Goal: Transaction & Acquisition: Purchase product/service

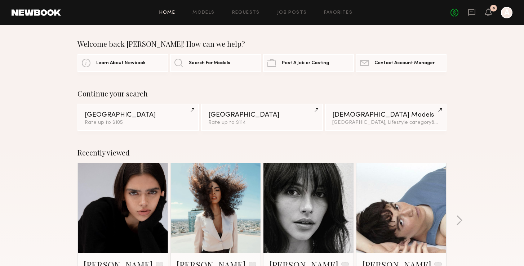
click at [187, 93] on div "Continue your search" at bounding box center [261, 93] width 369 height 9
click at [207, 12] on link "Models" at bounding box center [203, 12] width 22 height 5
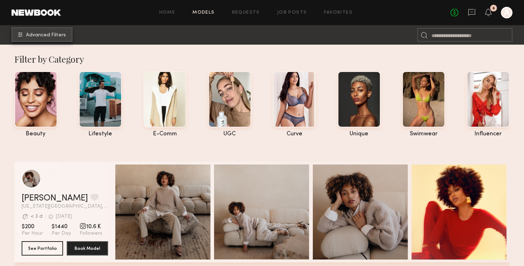
click at [65, 39] on button "Advanced Filters" at bounding box center [42, 34] width 61 height 14
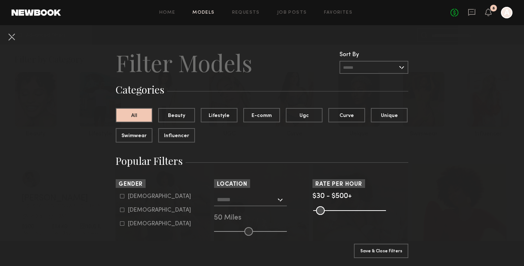
click at [132, 201] on form "Male Female Non-binary" at bounding box center [165, 210] width 91 height 34
click at [130, 198] on div "Male" at bounding box center [159, 196] width 63 height 4
type input "*"
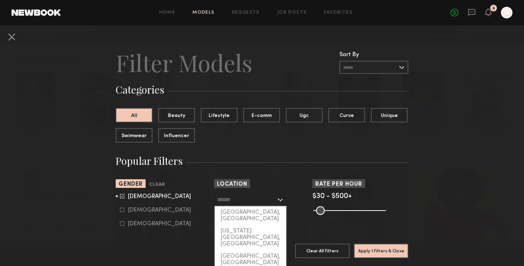
click at [273, 201] on input "text" at bounding box center [246, 199] width 59 height 12
click at [260, 216] on div "Los Angeles, CA" at bounding box center [250, 215] width 71 height 19
type input "**********"
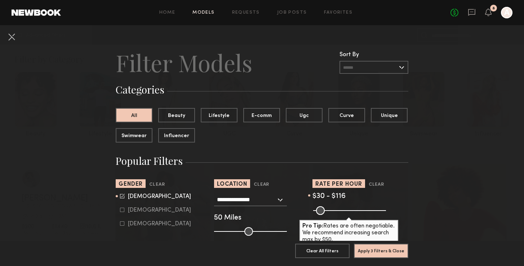
drag, startPoint x: 379, startPoint y: 208, endPoint x: 329, endPoint y: 208, distance: 50.1
type input "***"
click at [329, 208] on input "range" at bounding box center [349, 210] width 73 height 9
click at [399, 256] on button "Apply 3 Filters & Close" at bounding box center [381, 250] width 54 height 14
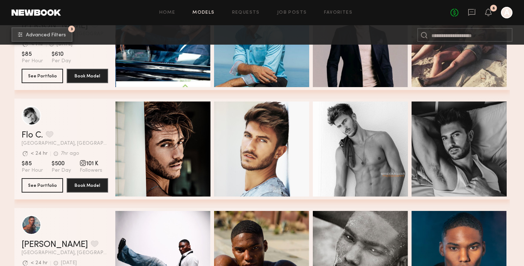
scroll to position [1637, 0]
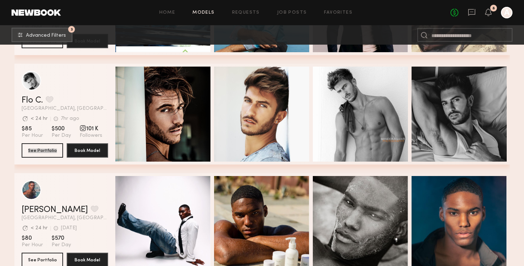
drag, startPoint x: 50, startPoint y: 151, endPoint x: 379, endPoint y: 24, distance: 352.1
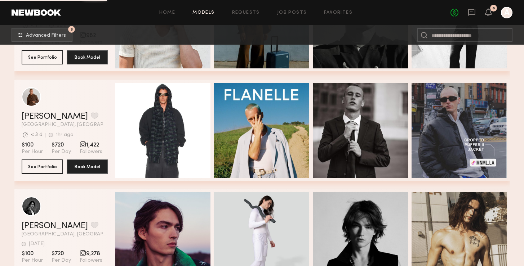
scroll to position [2395, 0]
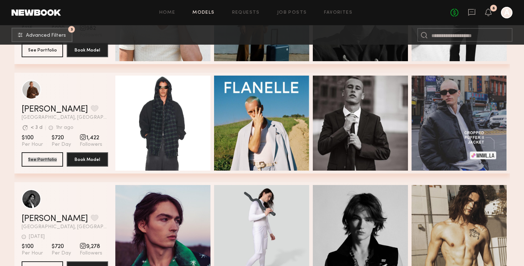
drag, startPoint x: 37, startPoint y: 159, endPoint x: 483, endPoint y: 1, distance: 473.1
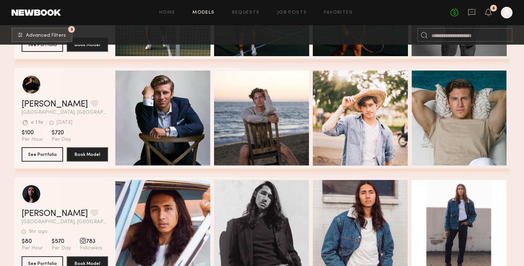
scroll to position [7988, 0]
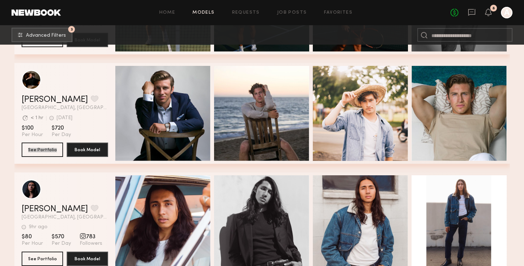
drag, startPoint x: 43, startPoint y: 147, endPoint x: 457, endPoint y: 1, distance: 439.2
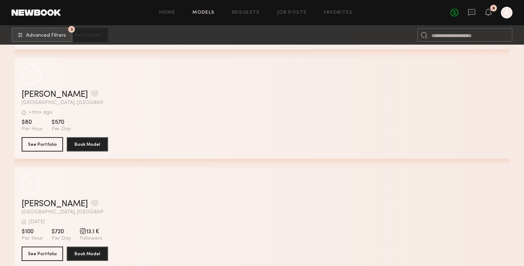
scroll to position [13362, 0]
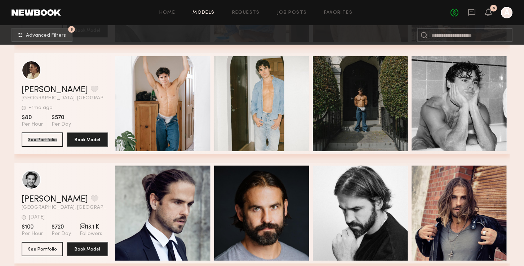
drag, startPoint x: 43, startPoint y: 138, endPoint x: 454, endPoint y: 1, distance: 433.1
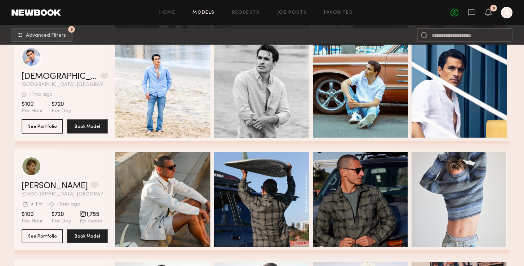
scroll to position [13624, 0]
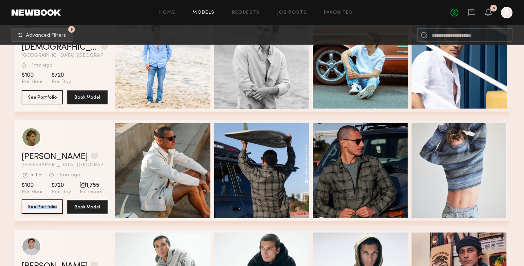
drag, startPoint x: 30, startPoint y: 206, endPoint x: 383, endPoint y: 5, distance: 405.5
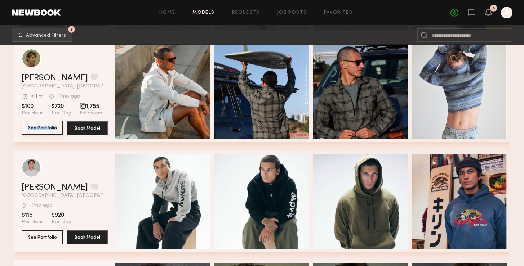
scroll to position [13793, 0]
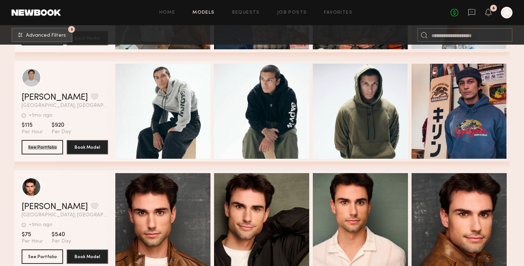
drag, startPoint x: 41, startPoint y: 146, endPoint x: 456, endPoint y: 1, distance: 439.9
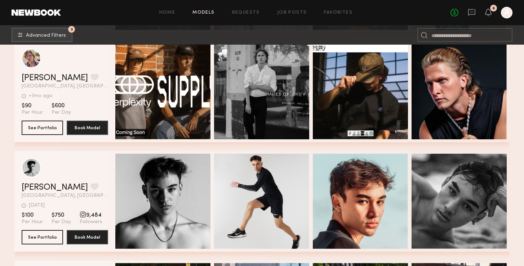
scroll to position [14210, 0]
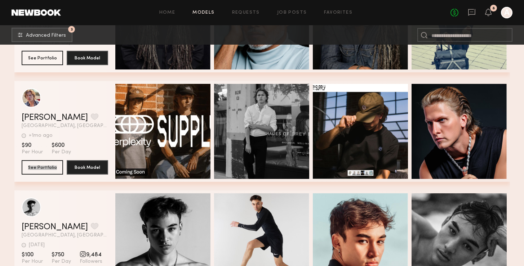
drag, startPoint x: 36, startPoint y: 167, endPoint x: 489, endPoint y: 7, distance: 480.9
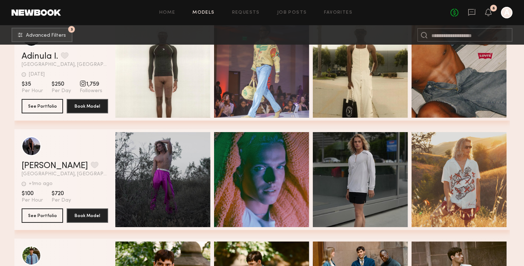
scroll to position [15260, 0]
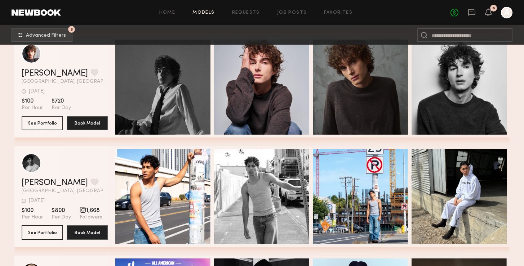
scroll to position [16100, 0]
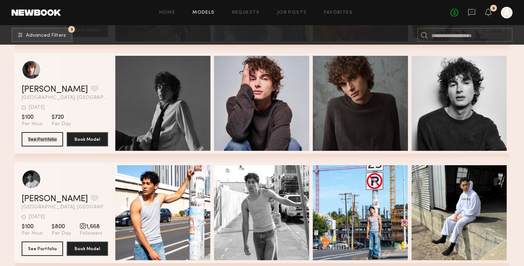
drag, startPoint x: 41, startPoint y: 140, endPoint x: 450, endPoint y: 1, distance: 431.5
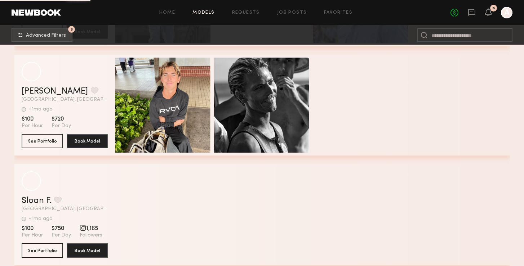
scroll to position [16866, 0]
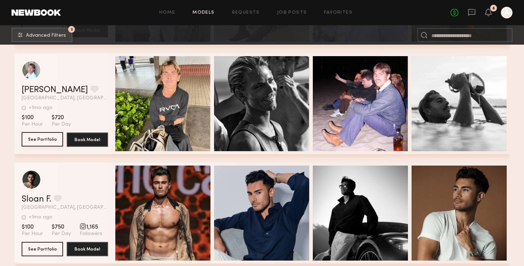
drag, startPoint x: 49, startPoint y: 142, endPoint x: 467, endPoint y: 0, distance: 441.4
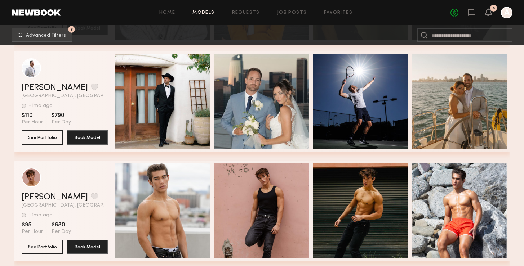
scroll to position [17791, 0]
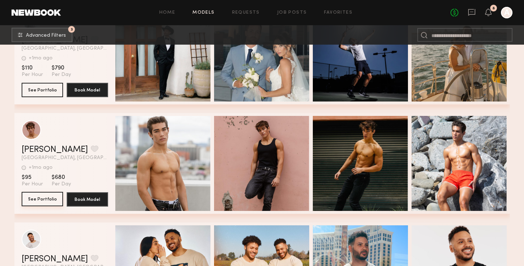
click at [34, 201] on button "See Portfolio" at bounding box center [42, 199] width 41 height 14
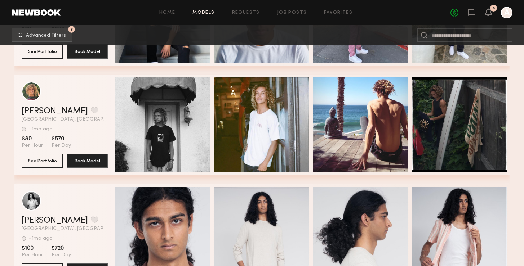
scroll to position [19146, 0]
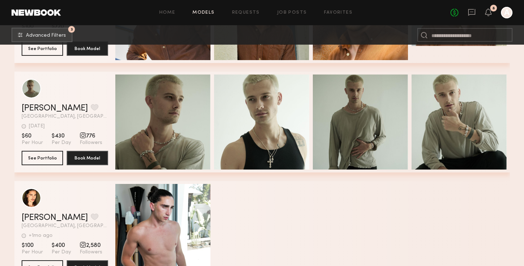
scroll to position [20683, 0]
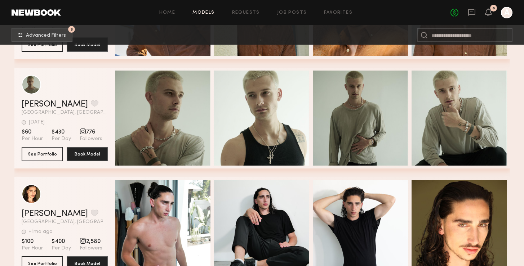
drag, startPoint x: 46, startPoint y: 151, endPoint x: 429, endPoint y: 1, distance: 410.8
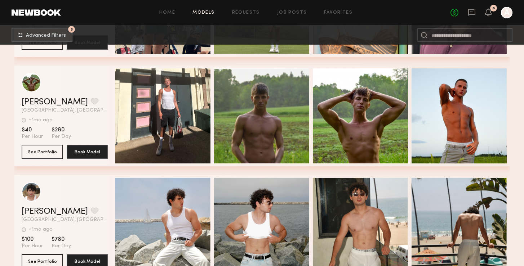
scroll to position [22111, 0]
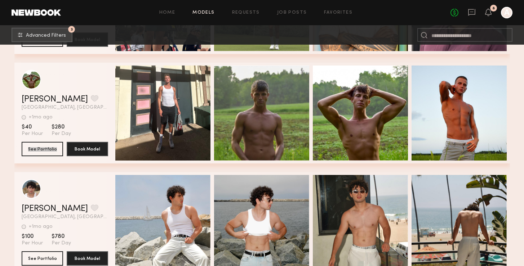
drag, startPoint x: 38, startPoint y: 148, endPoint x: 421, endPoint y: 0, distance: 410.1
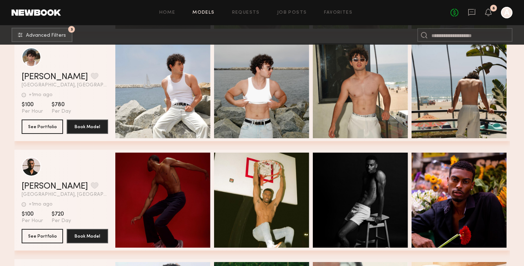
scroll to position [22228, 0]
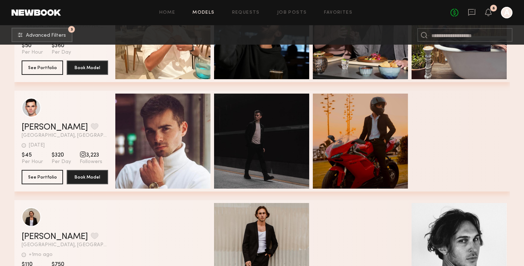
scroll to position [26912, 0]
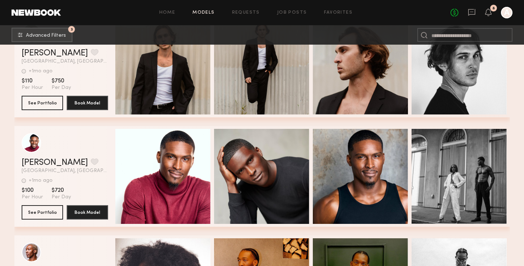
click at [113, 145] on div "Kimani B. Favorite Los Angeles, CA +1mo ago Last Online View Portfolio +1mo ago…" at bounding box center [261, 176] width 495 height 101
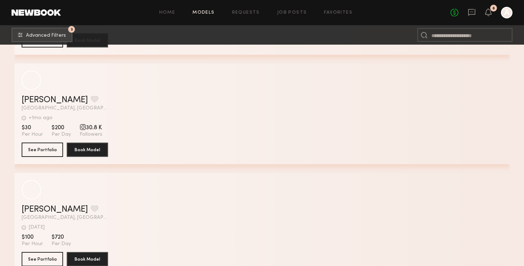
scroll to position [27807, 0]
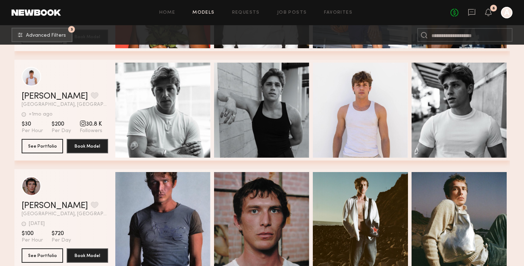
drag, startPoint x: 39, startPoint y: 143, endPoint x: 418, endPoint y: 6, distance: 402.8
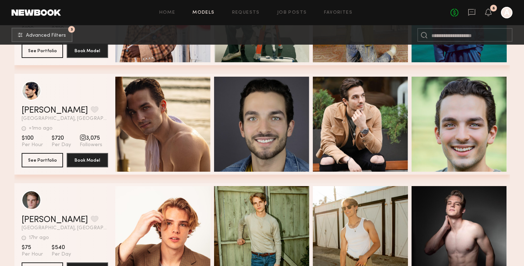
scroll to position [35576, 0]
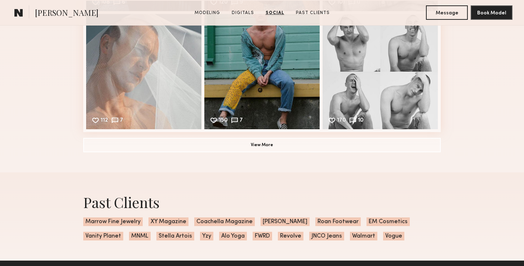
scroll to position [1190, 0]
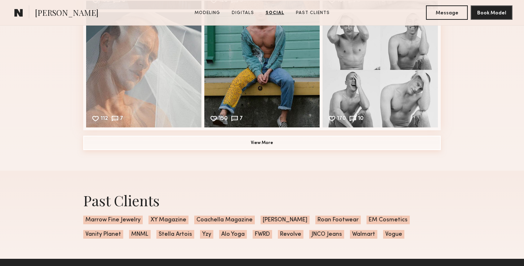
click at [383, 144] on button "View More" at bounding box center [261, 143] width 357 height 14
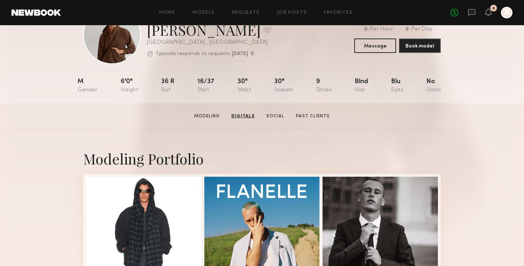
scroll to position [0, 0]
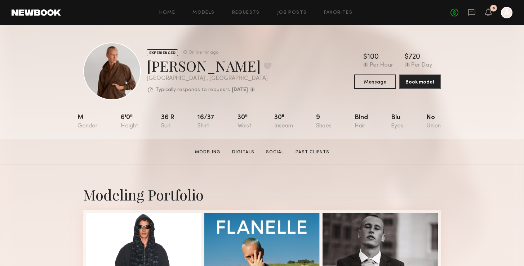
click at [130, 154] on section "Nik K. Modeling Digitals Social Past Clients Message Book Model" at bounding box center [262, 152] width 524 height 26
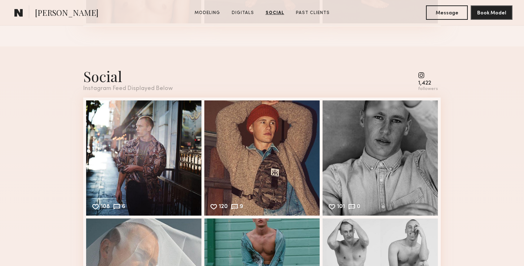
scroll to position [983, 0]
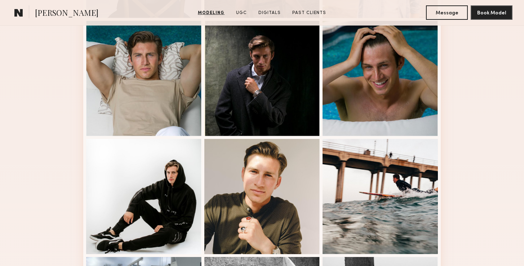
scroll to position [309, 0]
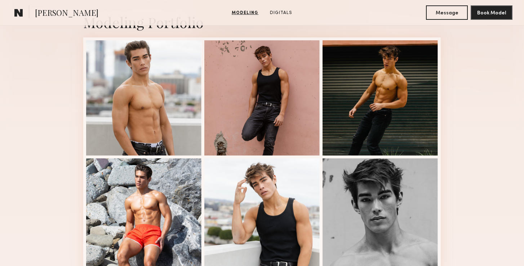
scroll to position [172, 0]
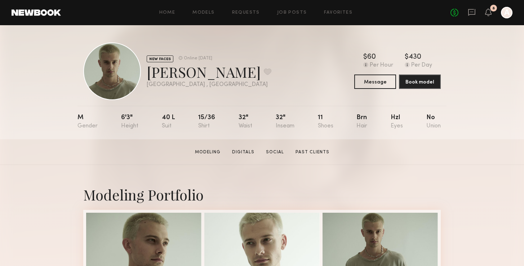
click at [264, 80] on div "NEW FACES Online 1d ago Zachary C. Favorite Los Angeles , CA Online 1d ago $ Ty…" at bounding box center [261, 71] width 357 height 58
click at [284, 84] on div "NEW FACES Online 1d ago Zachary C. Favorite Los Angeles , CA Online 1d ago $ Ty…" at bounding box center [261, 71] width 357 height 58
click at [39, 153] on section "Zachary C. Modeling Digitals Social Past Clients Message Book Model" at bounding box center [262, 152] width 524 height 26
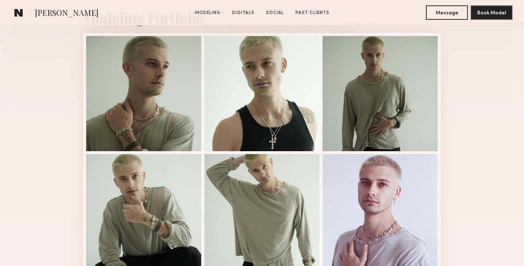
scroll to position [189, 0]
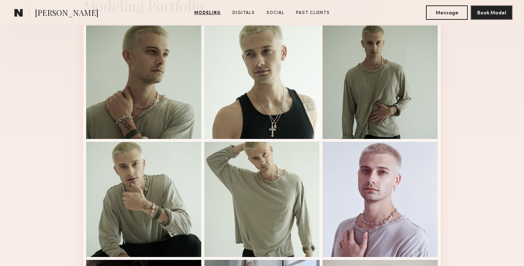
click at [469, 133] on div "Modeling Portfolio View More" at bounding box center [262, 256] width 524 height 561
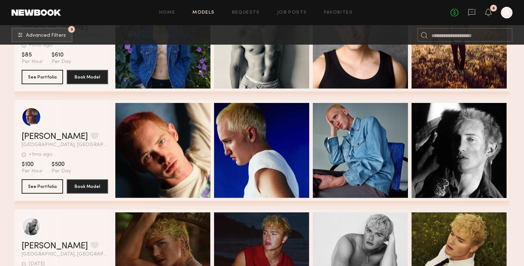
scroll to position [36196, 0]
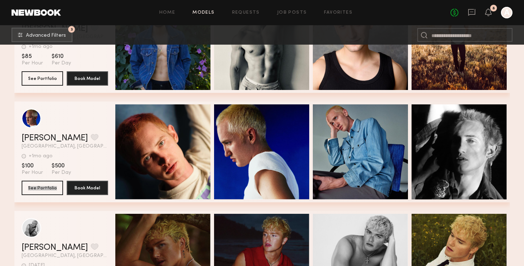
drag, startPoint x: 37, startPoint y: 187, endPoint x: 472, endPoint y: 0, distance: 473.6
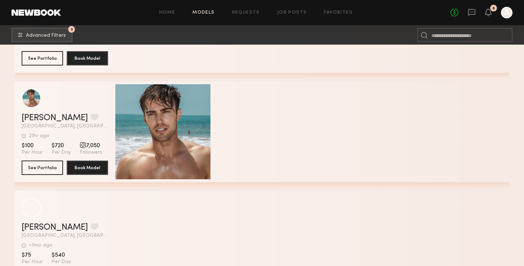
scroll to position [36986, 0]
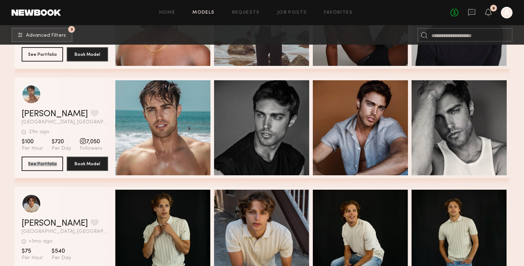
drag, startPoint x: 44, startPoint y: 163, endPoint x: 492, endPoint y: 13, distance: 472.3
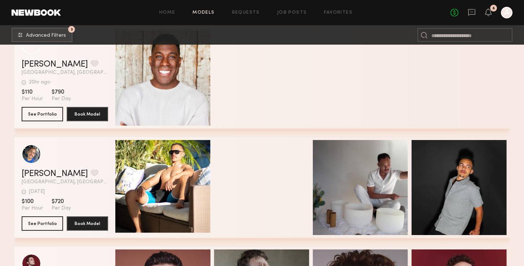
scroll to position [41205, 0]
